Goal: Transaction & Acquisition: Subscribe to service/newsletter

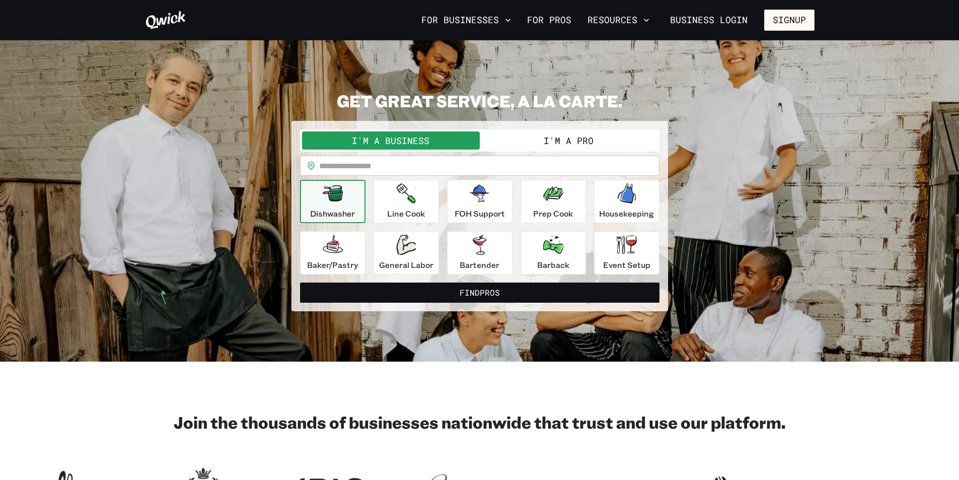
drag, startPoint x: 776, startPoint y: 21, endPoint x: 745, endPoint y: 132, distance: 115.1
click at [805, 20] on button "Signup" at bounding box center [789, 20] width 50 height 21
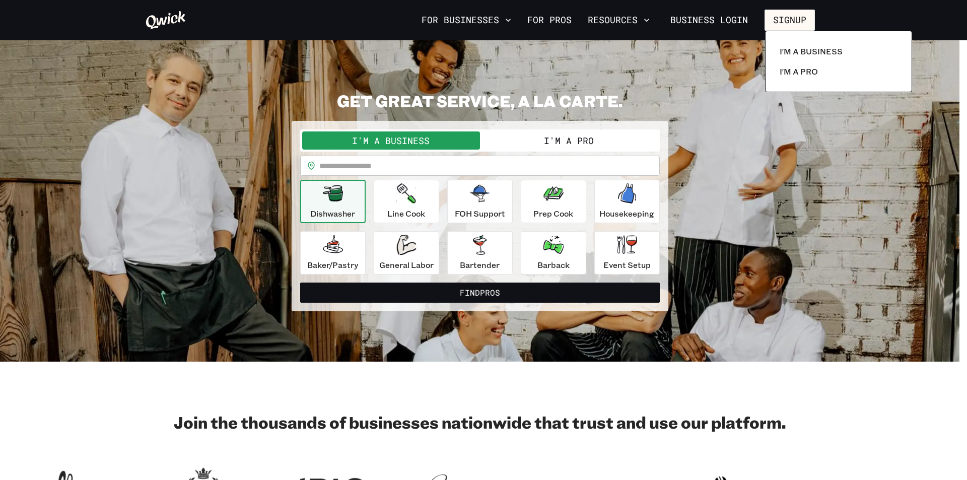
drag, startPoint x: 760, startPoint y: 175, endPoint x: 765, endPoint y: 172, distance: 5.4
click at [763, 174] on div at bounding box center [483, 240] width 967 height 480
